Goal: Task Accomplishment & Management: Use online tool/utility

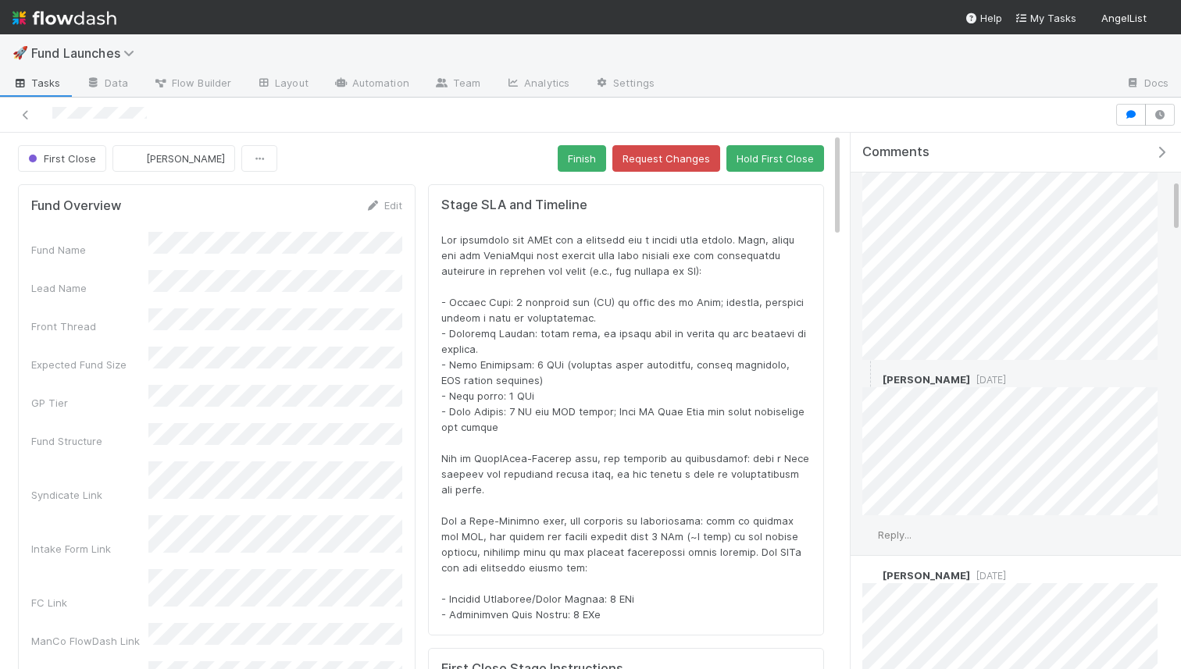
scroll to position [456, 0]
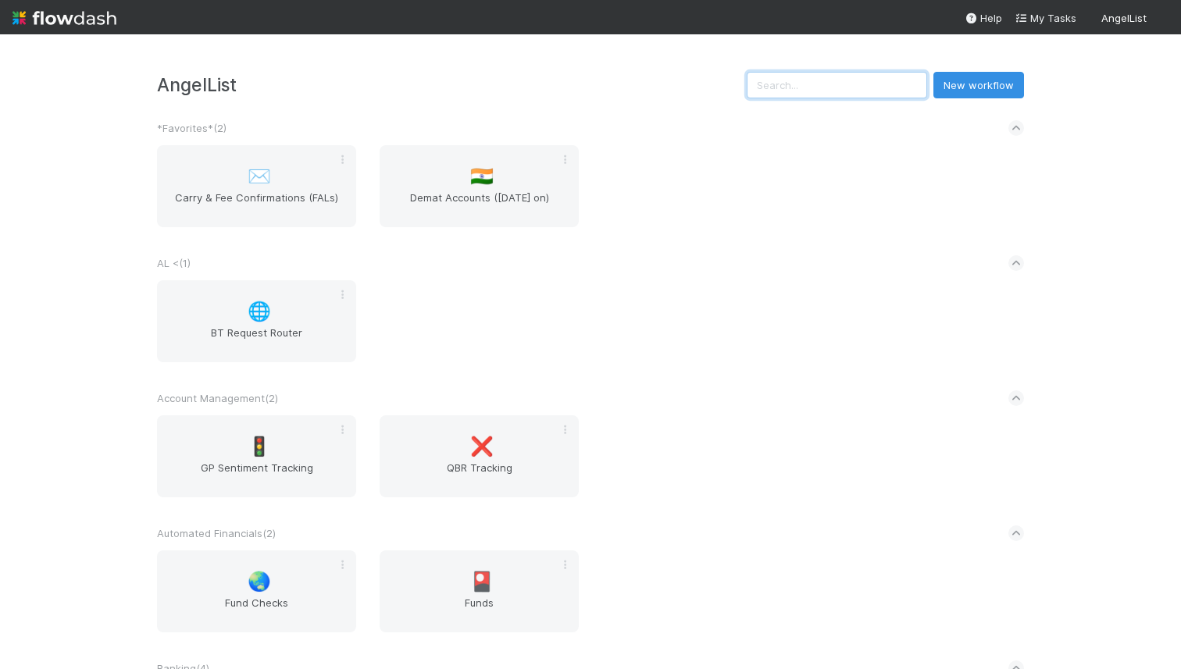
click at [818, 82] on input "text" at bounding box center [837, 85] width 180 height 27
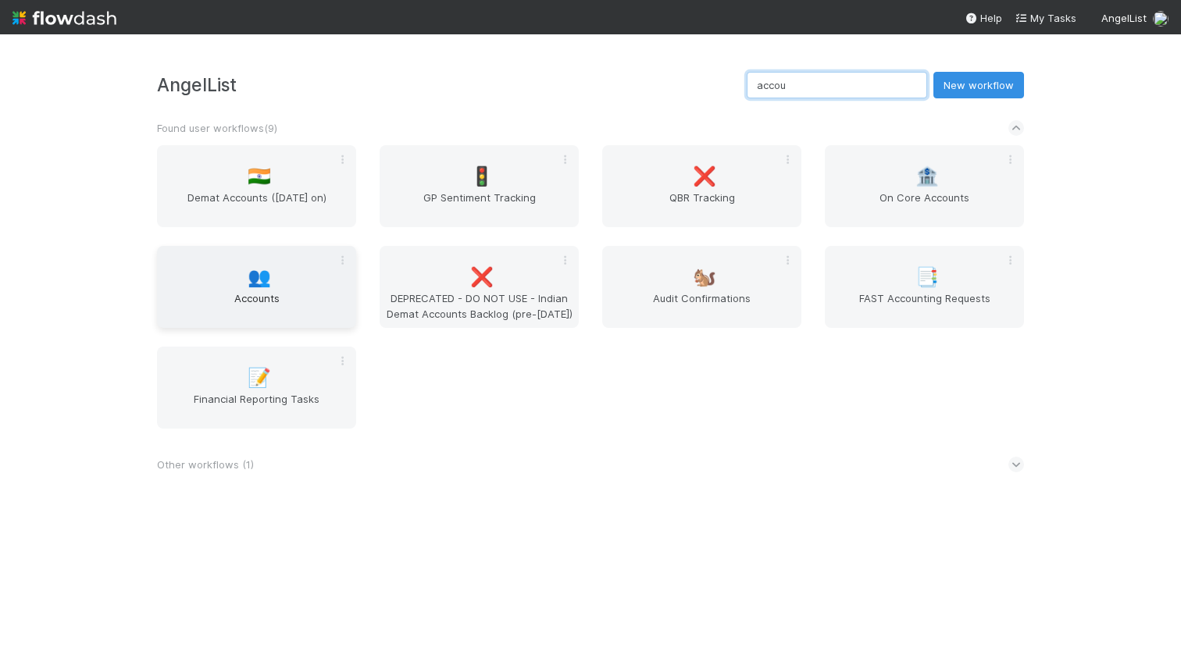
type input "accou"
click at [277, 272] on div "👥 Accounts" at bounding box center [256, 287] width 199 height 82
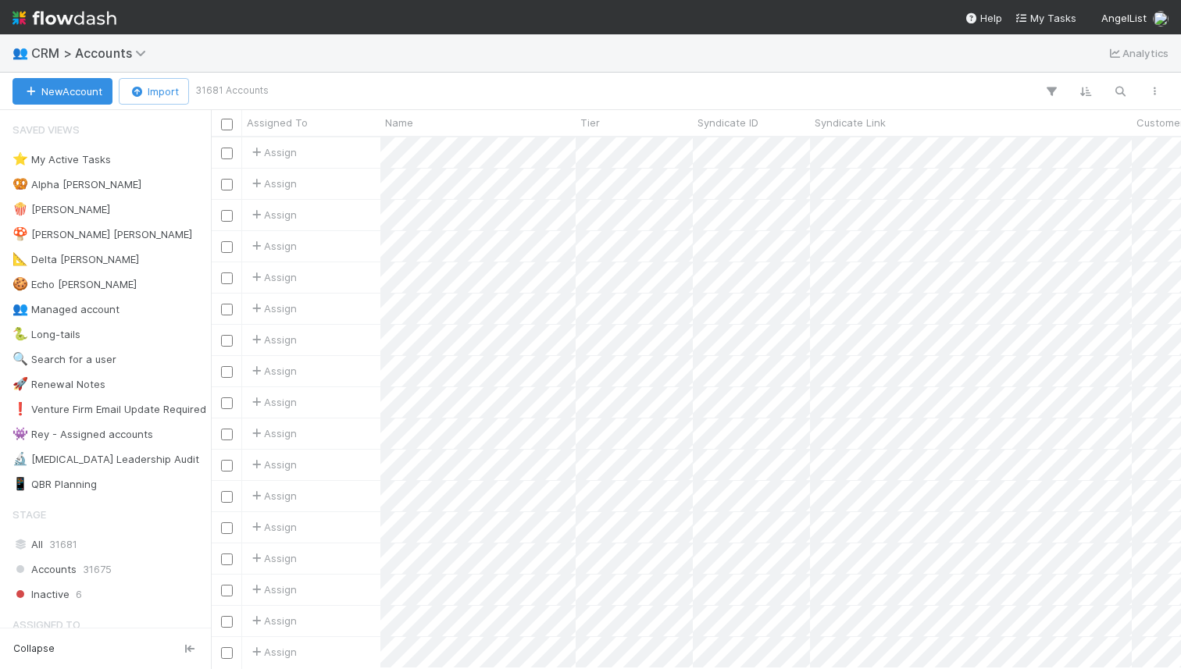
scroll to position [531, 970]
click at [1124, 88] on icon "button" at bounding box center [1120, 91] width 16 height 14
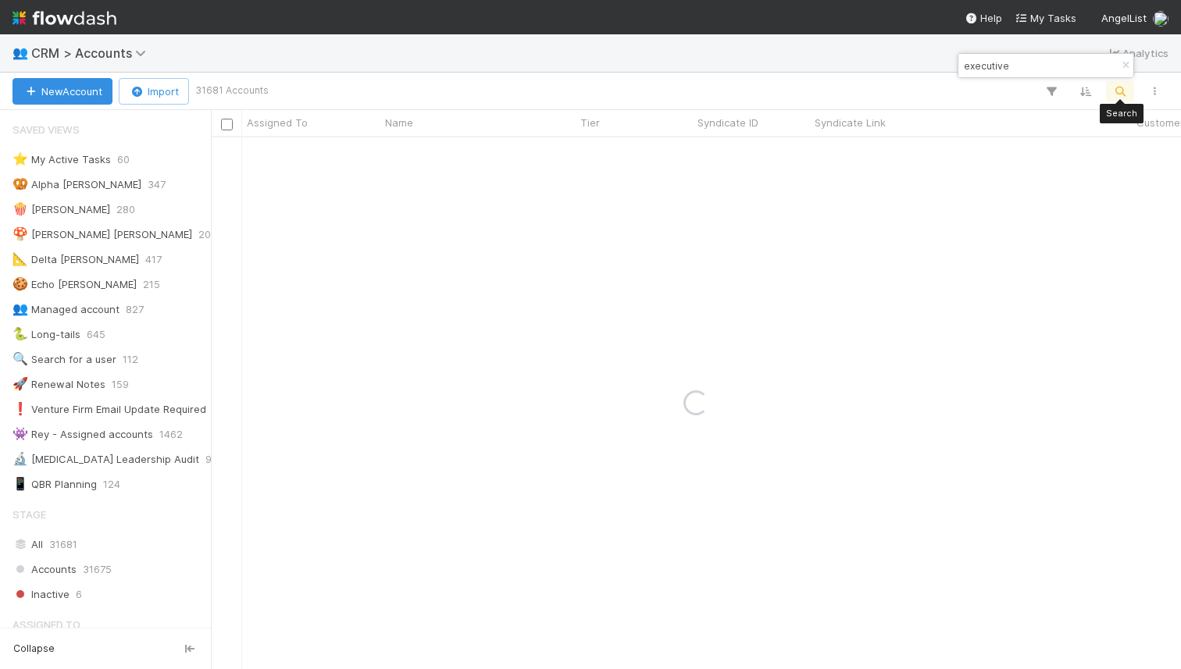
type input "executive"
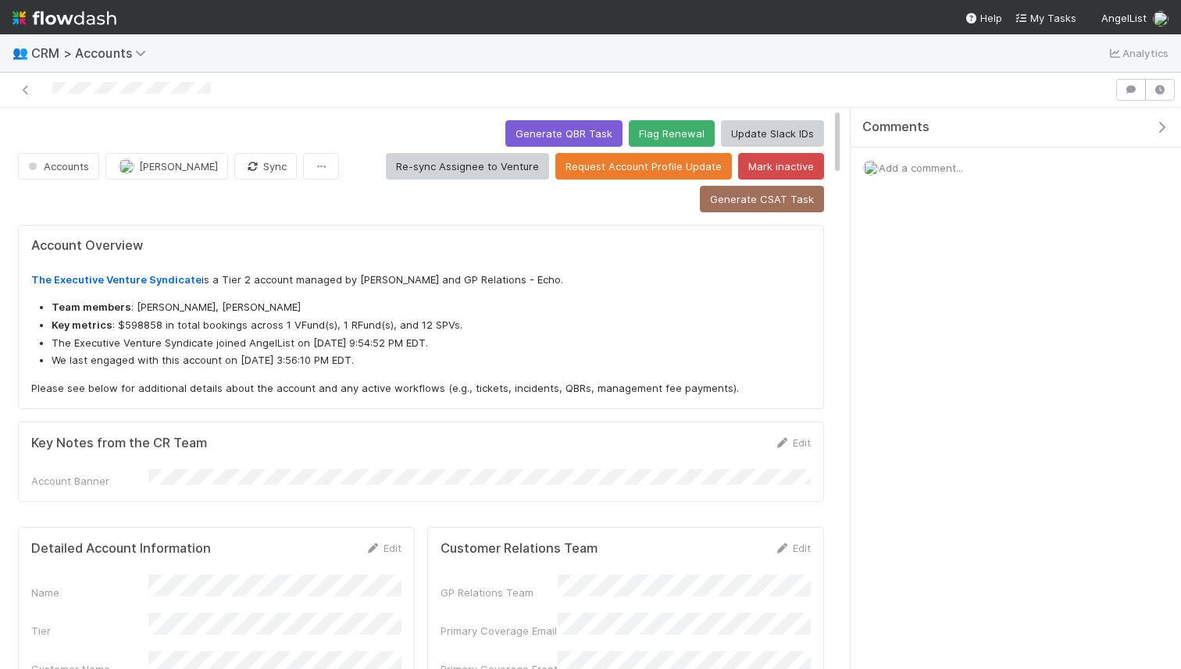
scroll to position [317, 364]
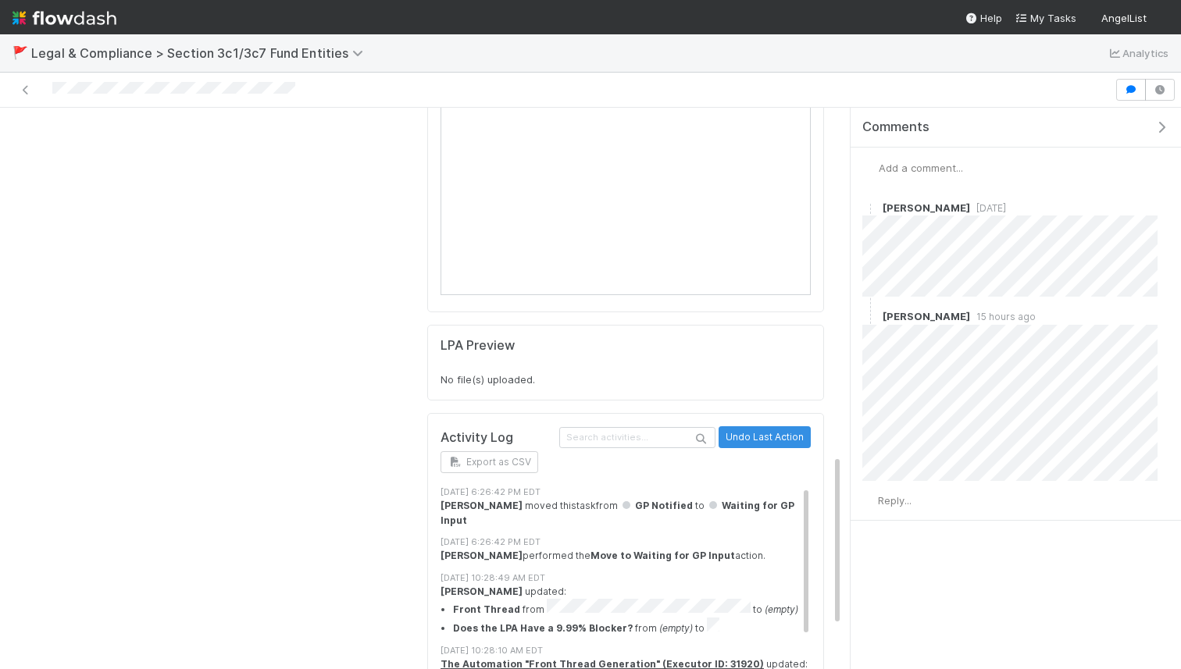
scroll to position [1144, 0]
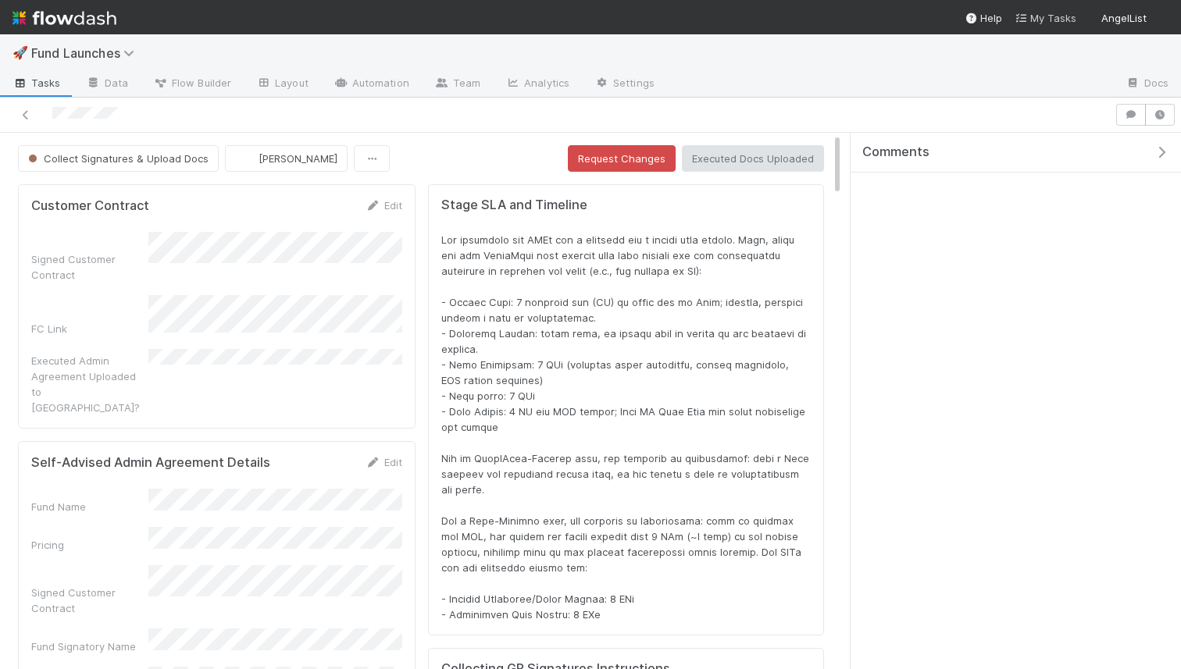
scroll to position [317, 780]
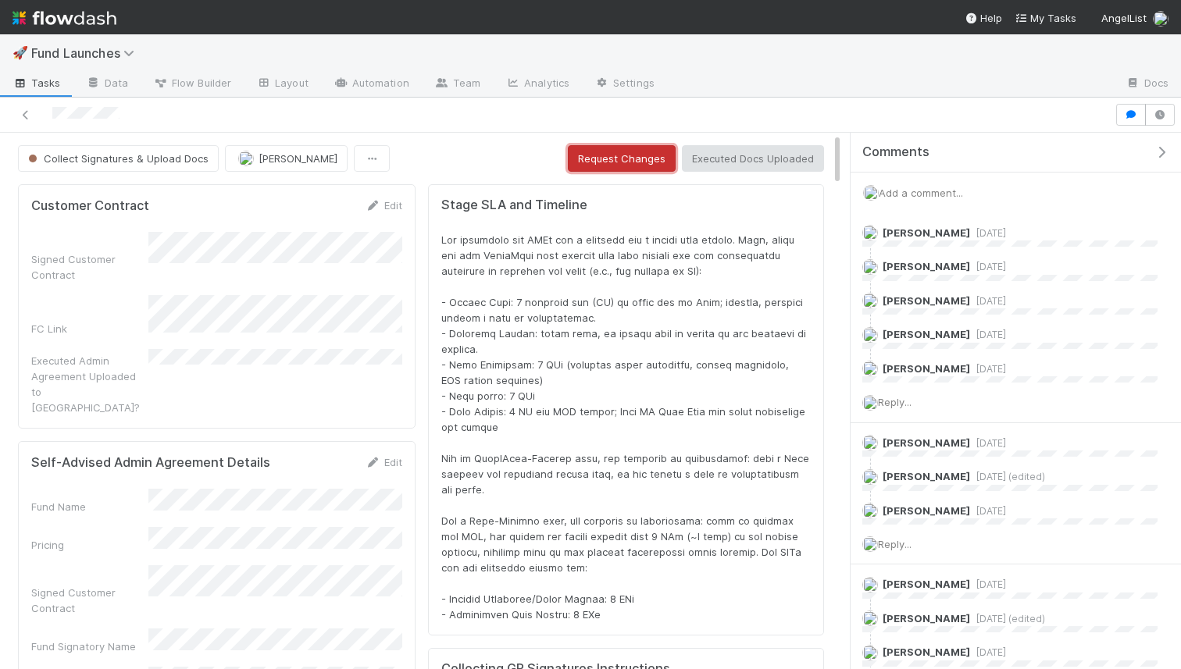
click at [623, 151] on button "Request Changes" at bounding box center [622, 158] width 108 height 27
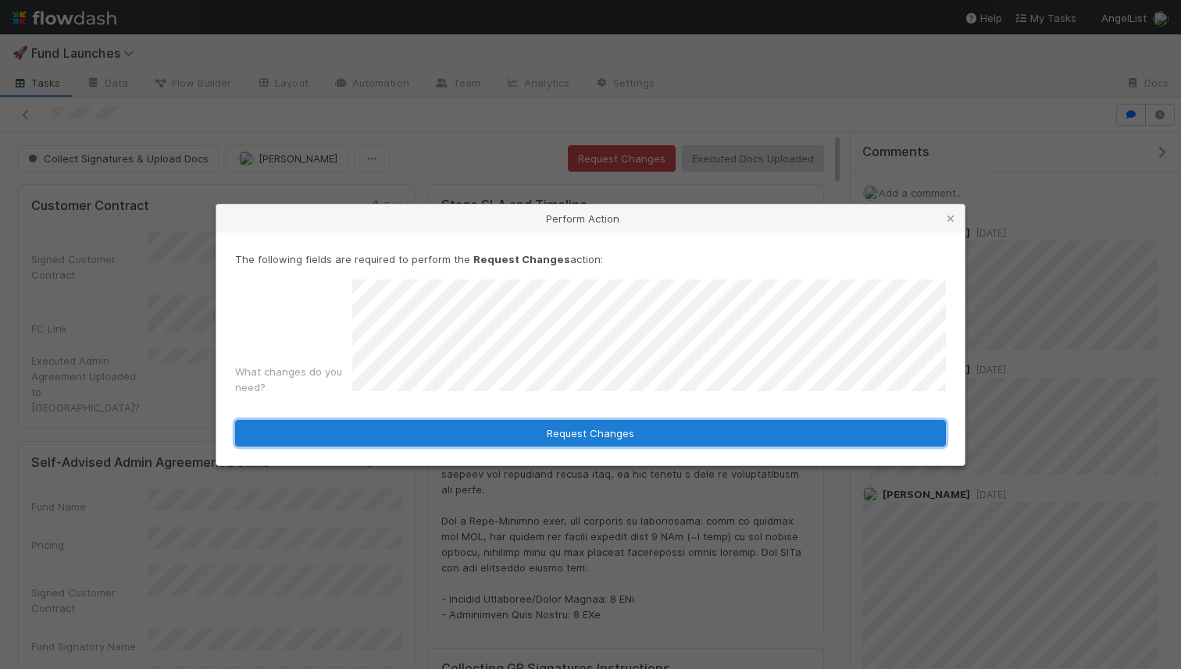
click at [608, 434] on button "Request Changes" at bounding box center [590, 433] width 711 height 27
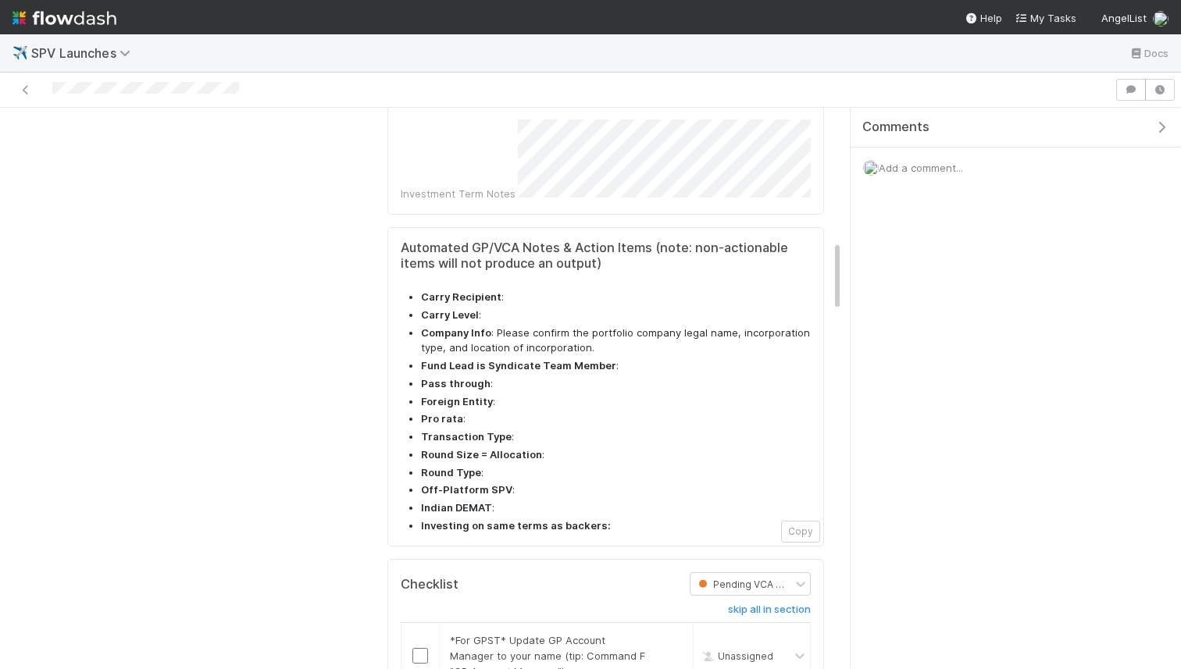
scroll to position [1137, 0]
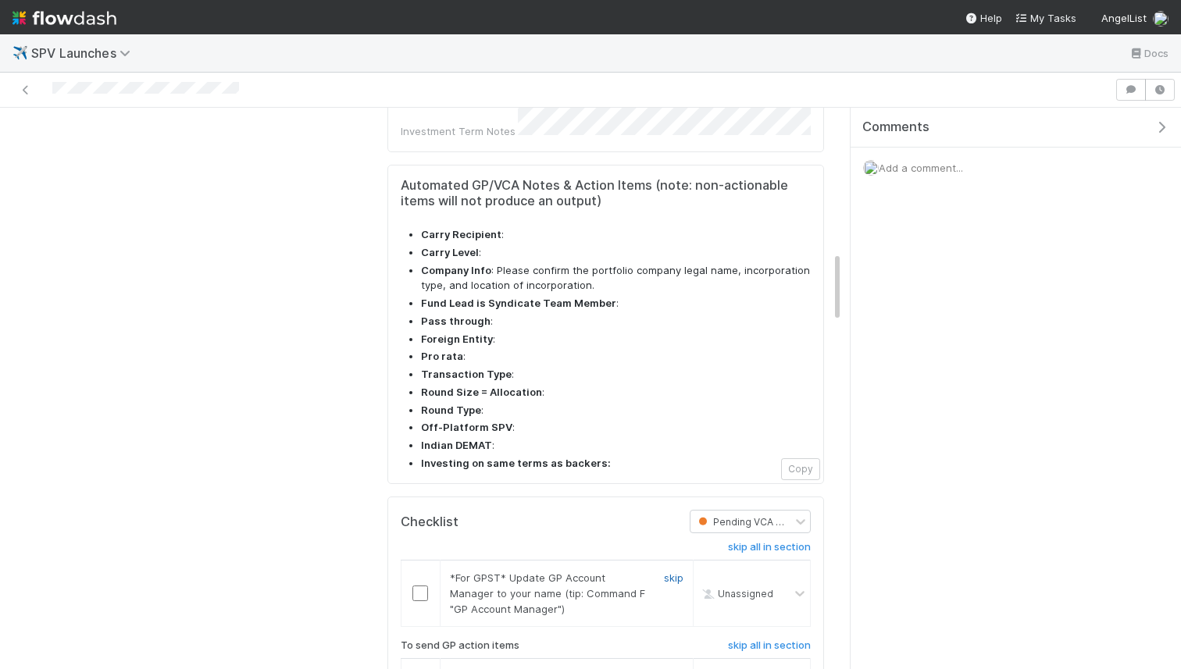
click at [667, 572] on link "skip" at bounding box center [674, 578] width 20 height 12
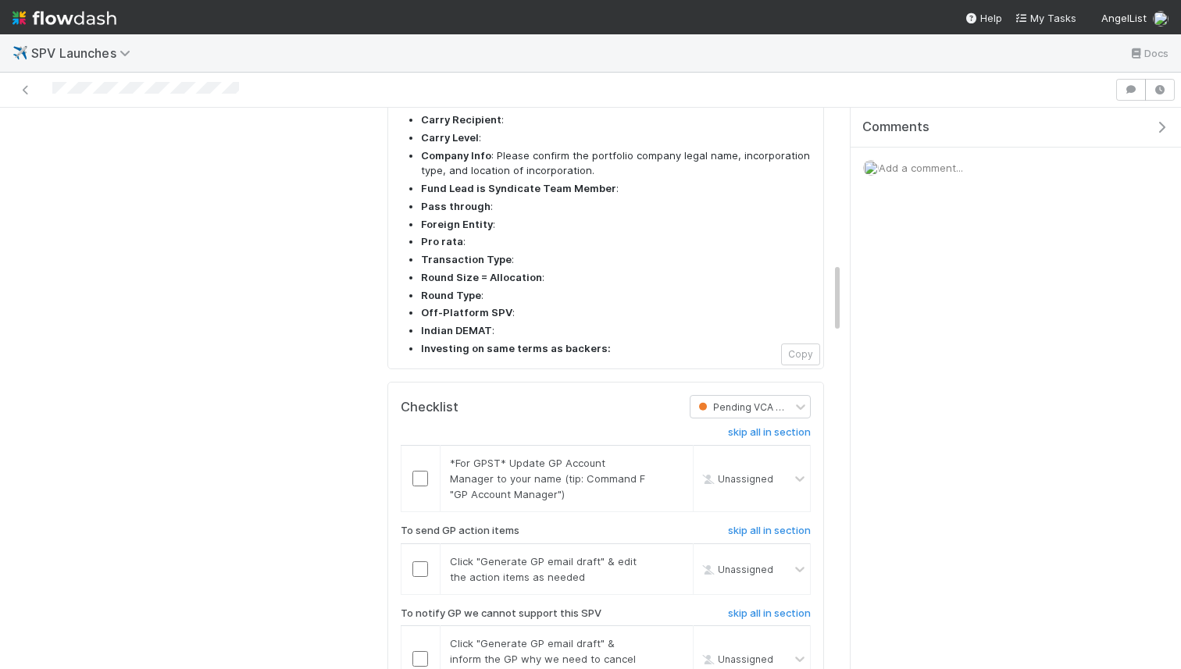
scroll to position [1284, 0]
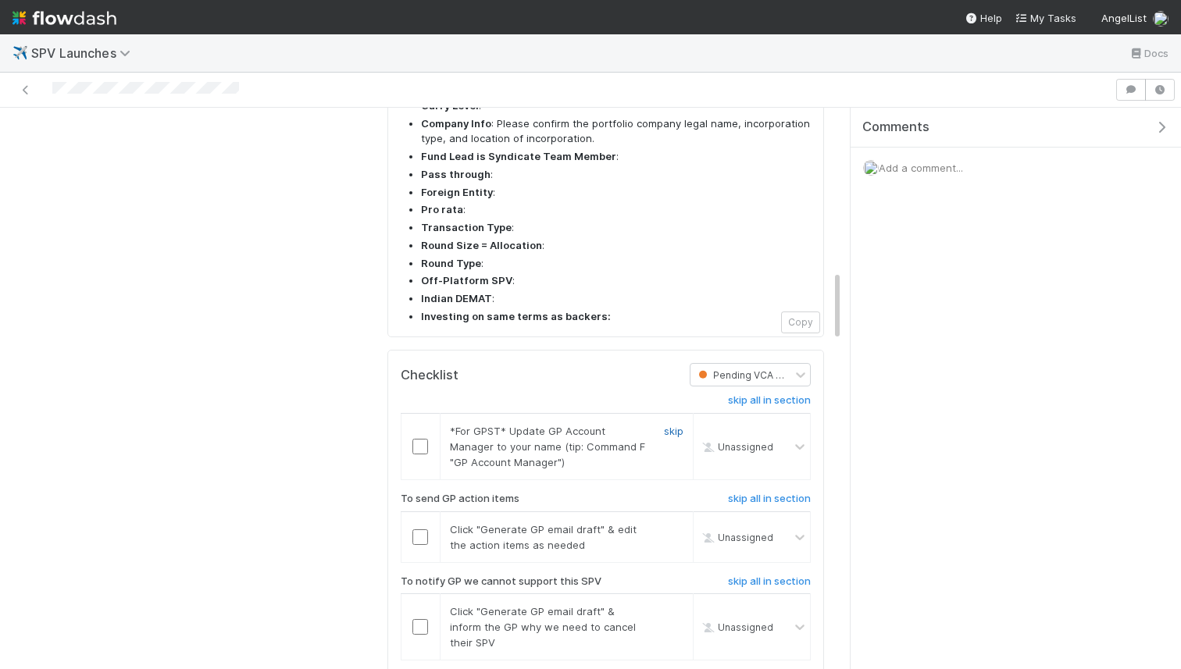
click at [668, 425] on link "skip" at bounding box center [674, 431] width 20 height 12
click at [416, 530] on input "checkbox" at bounding box center [420, 538] width 16 height 16
click at [677, 605] on link "skip" at bounding box center [674, 611] width 20 height 12
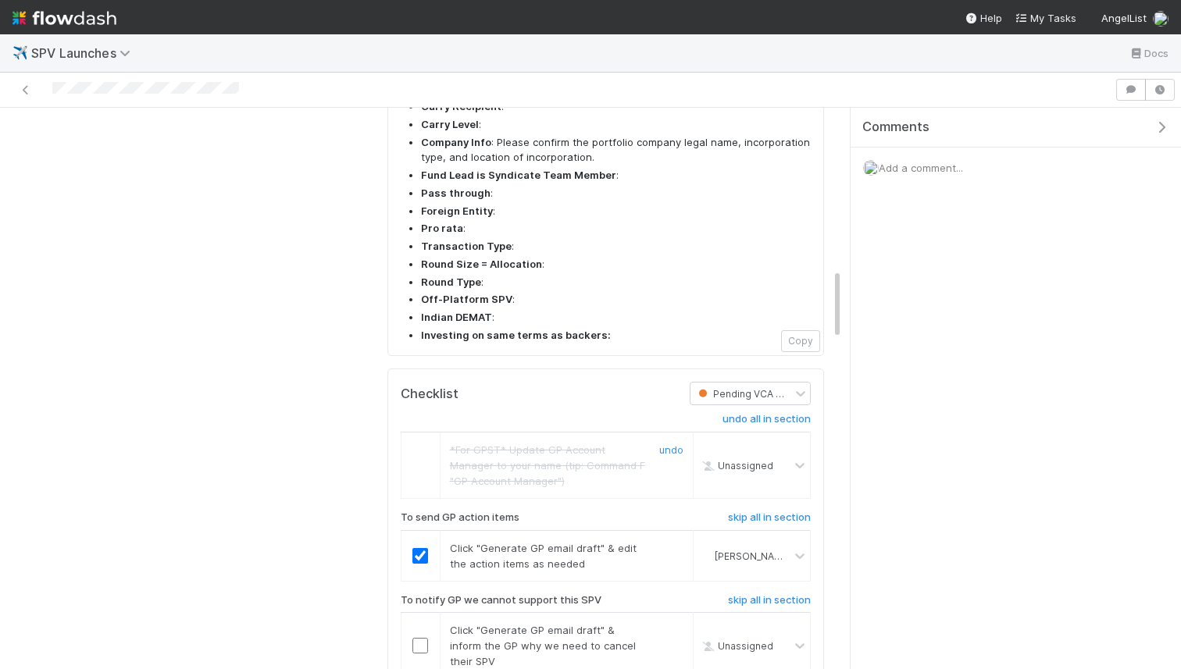
scroll to position [1265, 0]
click at [669, 625] on link "skip" at bounding box center [674, 631] width 20 height 12
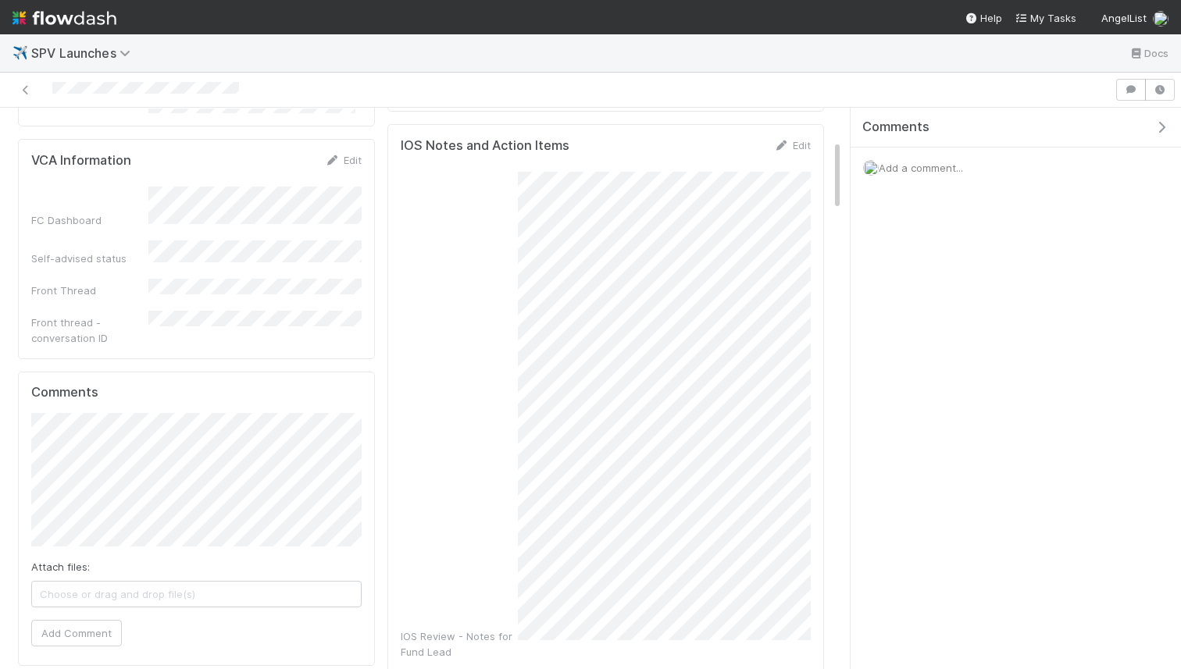
scroll to position [0, 0]
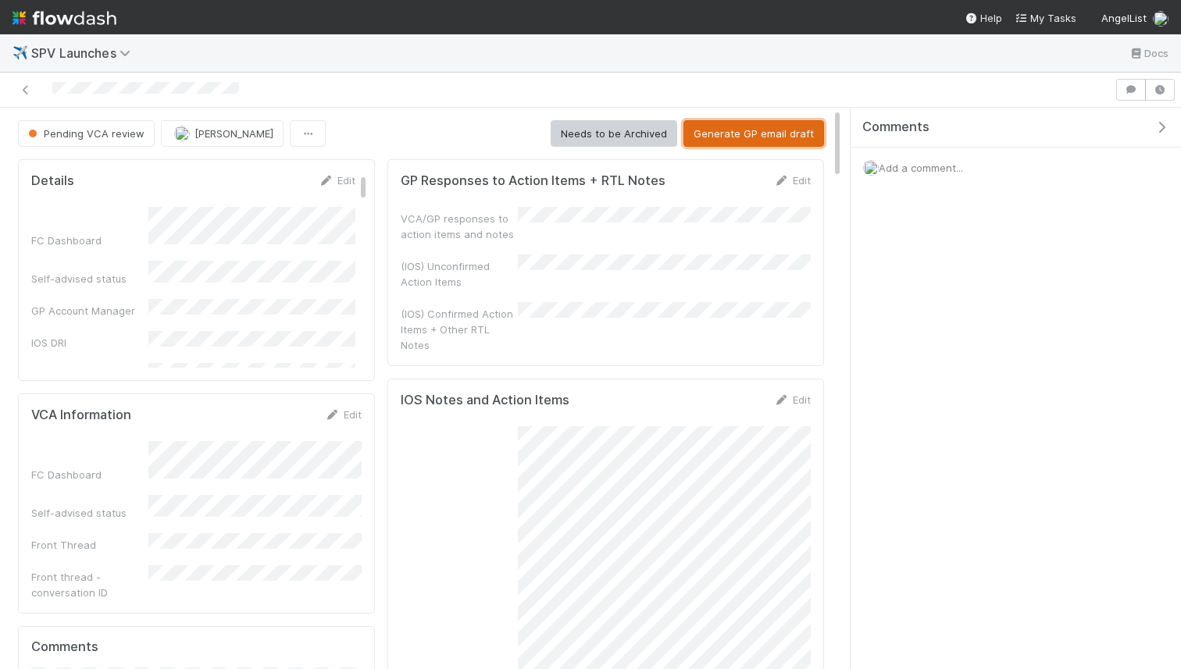
click at [733, 127] on button "Generate GP email draft" at bounding box center [754, 133] width 141 height 27
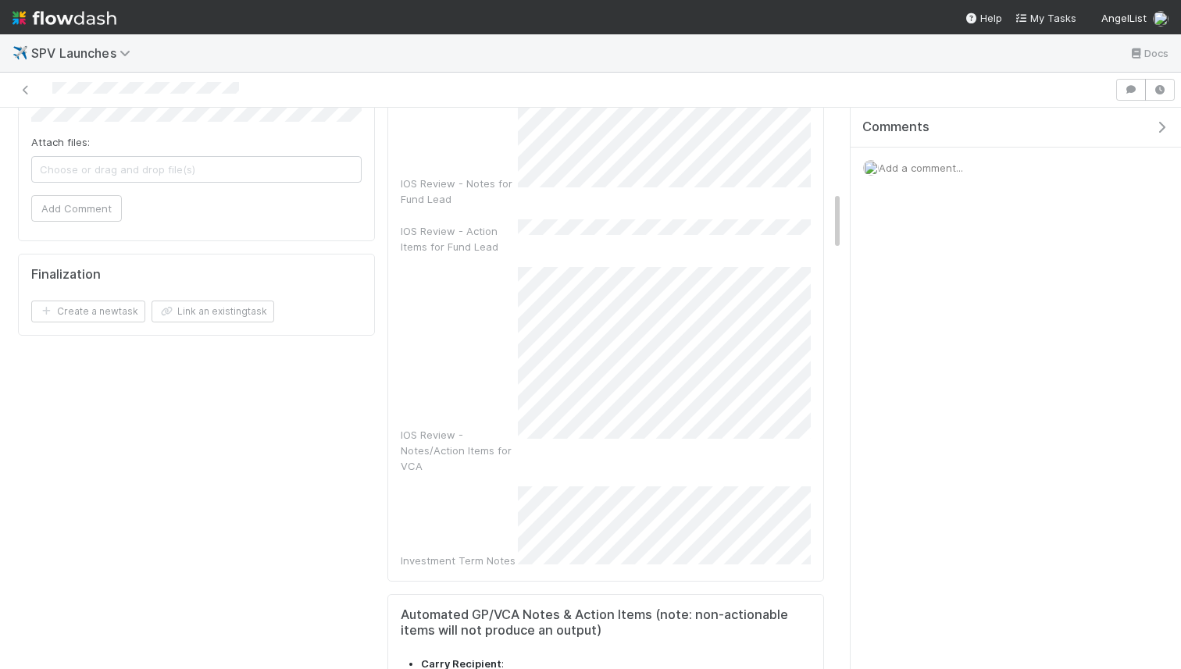
scroll to position [694, 0]
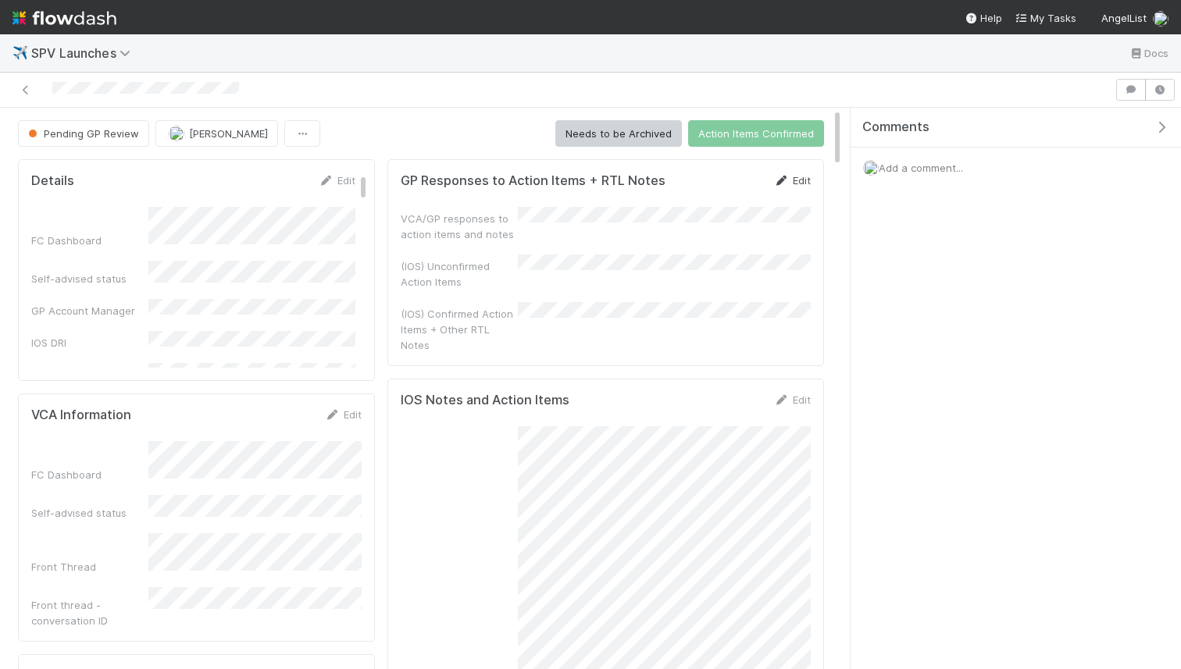
click at [780, 177] on icon at bounding box center [782, 181] width 16 height 10
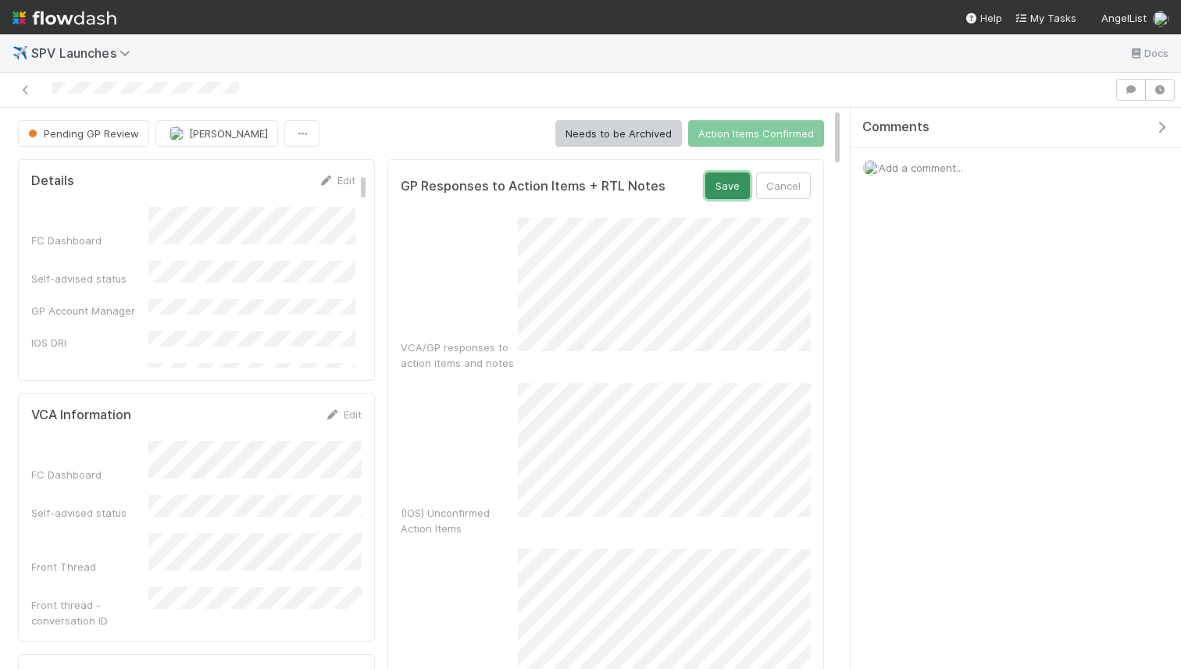
click at [733, 187] on button "Save" at bounding box center [727, 186] width 45 height 27
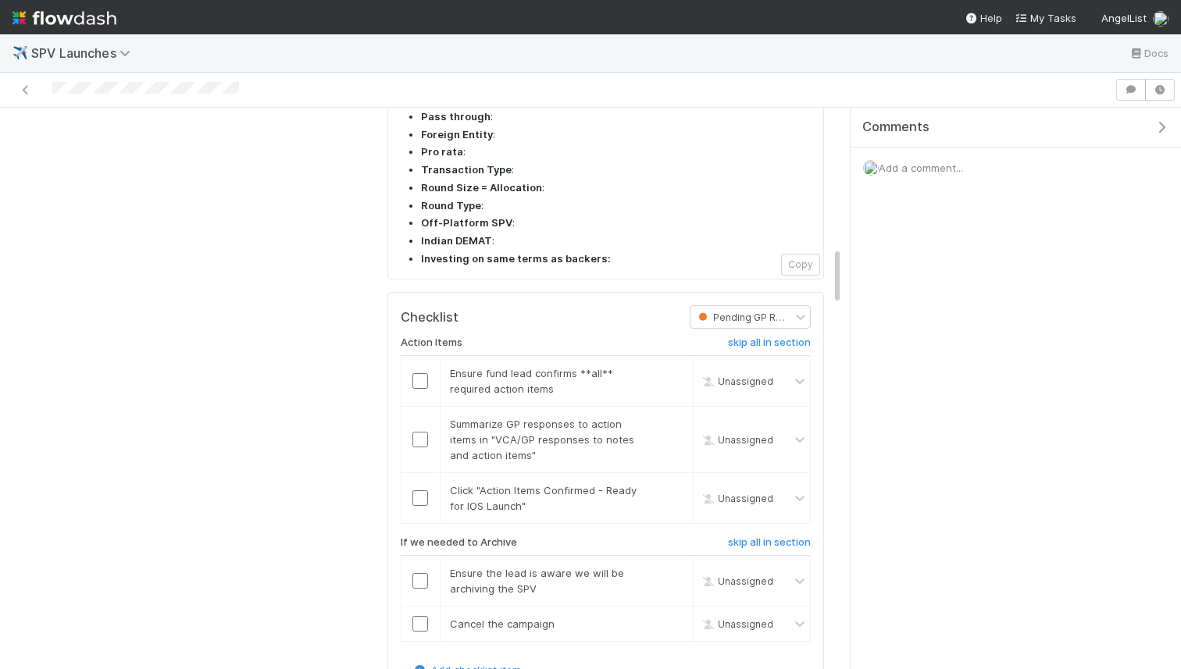
scroll to position [1423, 0]
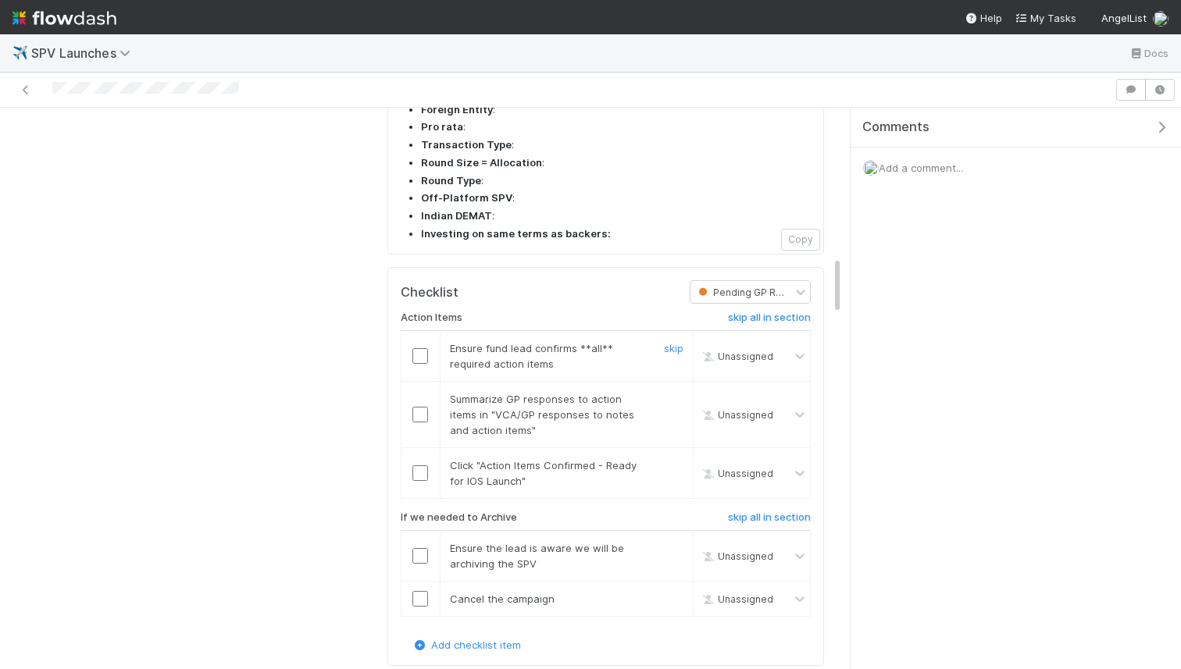
click at [403, 348] on div at bounding box center [421, 356] width 38 height 16
click at [423, 348] on input "checkbox" at bounding box center [420, 356] width 16 height 16
click at [418, 407] on input "checkbox" at bounding box center [420, 415] width 16 height 16
click at [420, 348] on input "checkbox" at bounding box center [420, 356] width 16 height 16
click at [419, 466] on input "checkbox" at bounding box center [420, 474] width 16 height 16
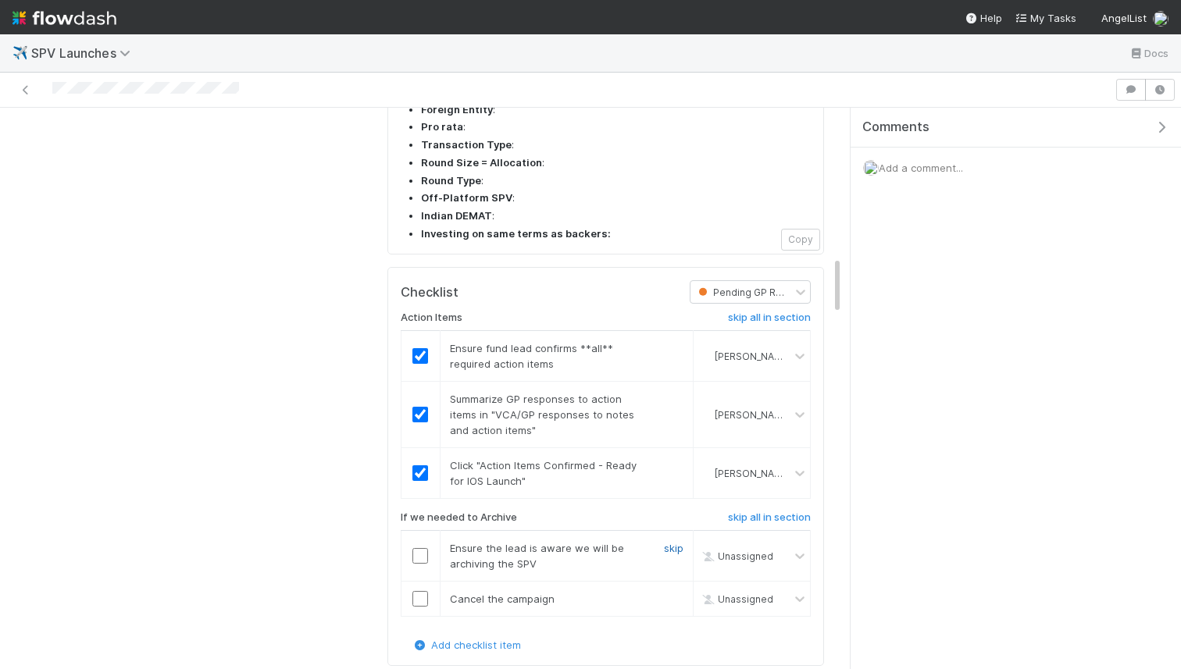
click at [683, 542] on link "skip" at bounding box center [674, 548] width 20 height 12
click at [677, 593] on link "skip" at bounding box center [674, 599] width 20 height 12
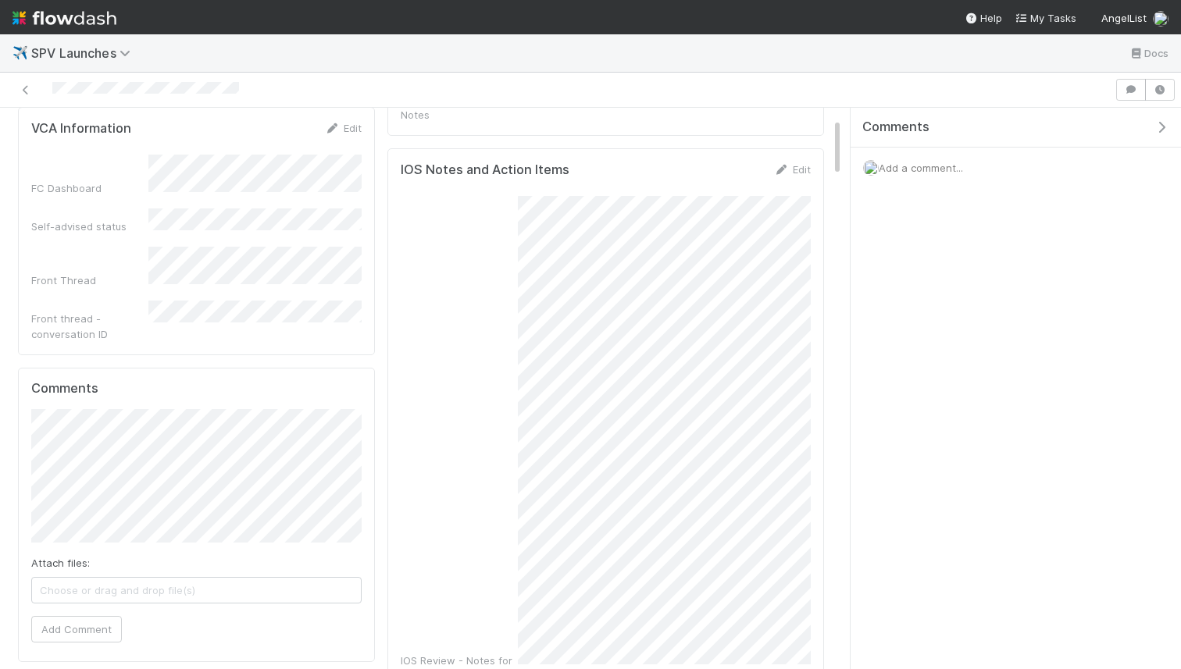
scroll to position [0, 0]
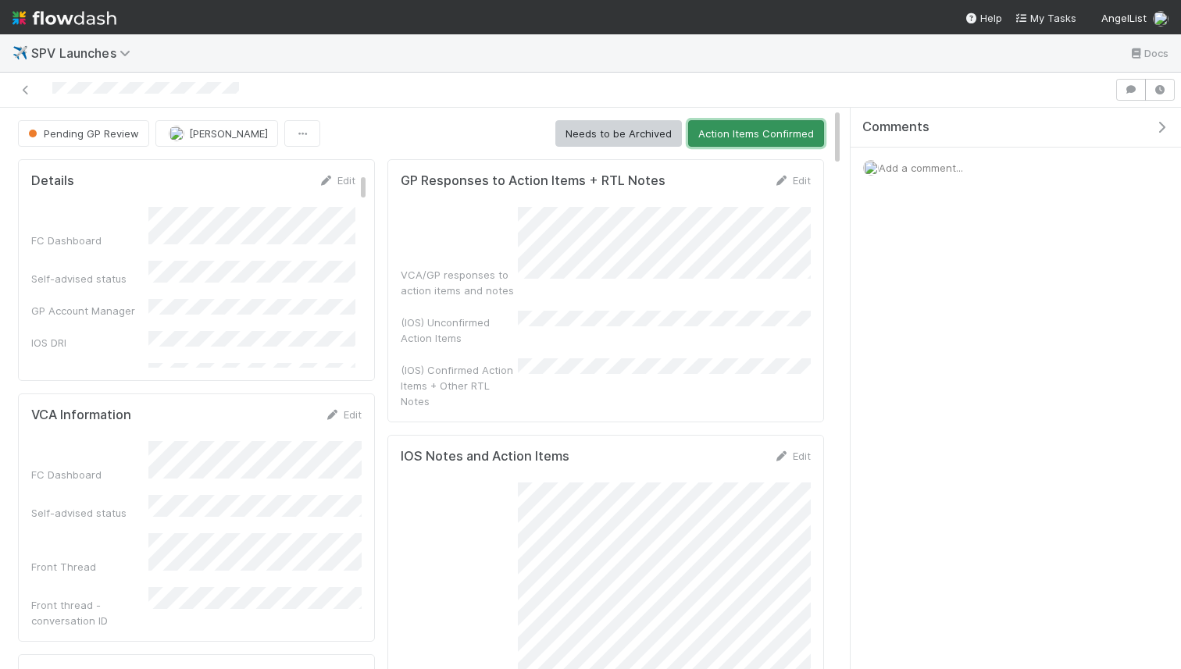
click at [732, 140] on button "Action Items Confirmed" at bounding box center [756, 133] width 136 height 27
